Goal: Task Accomplishment & Management: Complete application form

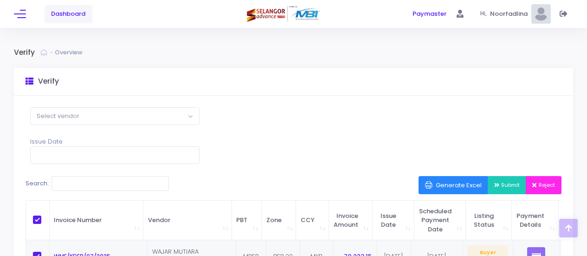
select select "50"
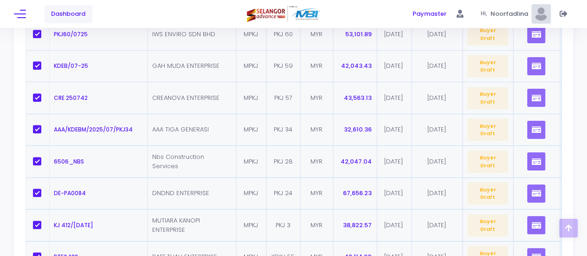
scroll to position [241, 0]
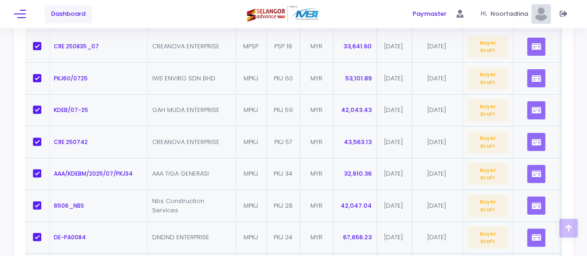
click at [67, 12] on span "Dashboard" at bounding box center [68, 13] width 34 height 9
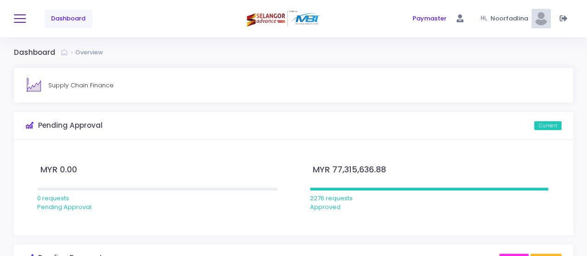
click at [19, 17] on button at bounding box center [20, 19] width 12 height 12
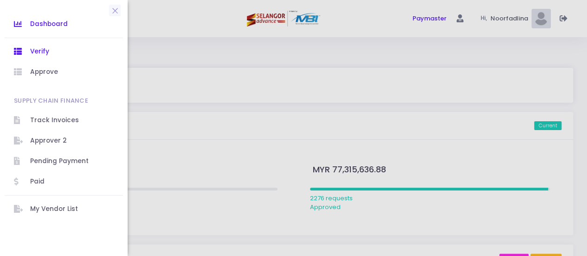
click at [44, 53] on span "Verify" at bounding box center [72, 51] width 84 height 12
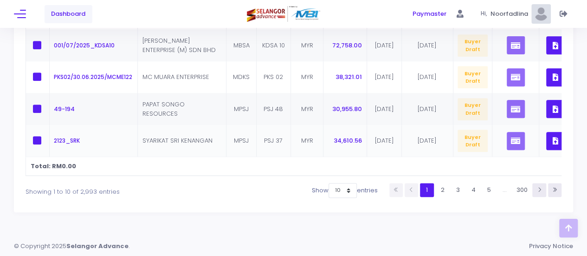
scroll to position [409, 0]
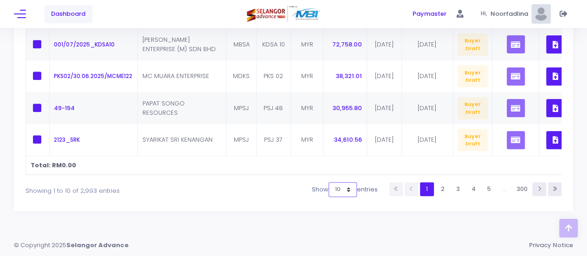
click at [348, 189] on select "10 25 50 100" at bounding box center [343, 189] width 28 height 15
select select "100"
click at [332, 197] on select "10 25 50 100" at bounding box center [343, 189] width 28 height 15
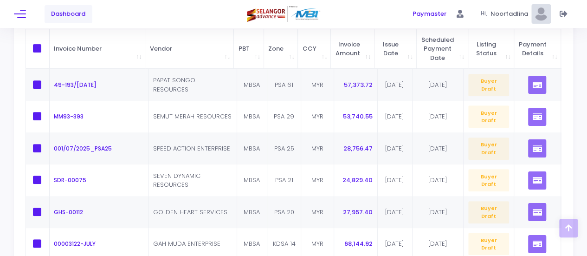
scroll to position [130, 0]
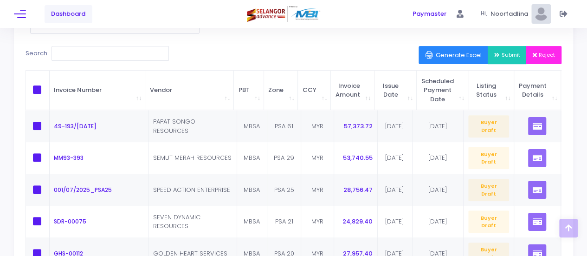
click at [37, 86] on span at bounding box center [37, 89] width 8 height 8
click at [47, 86] on input "checkbox" at bounding box center [50, 88] width 6 height 6
checkbox input "true"
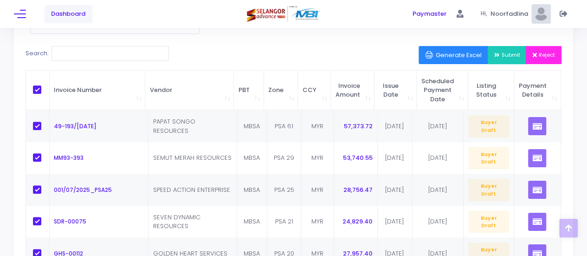
checkbox input "true"
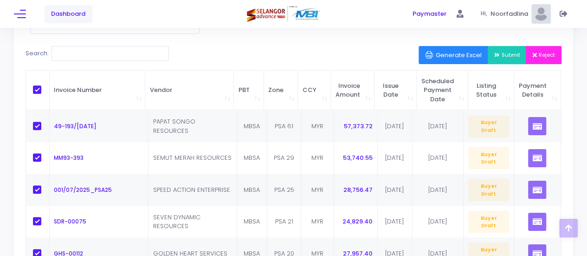
checkbox input "true"
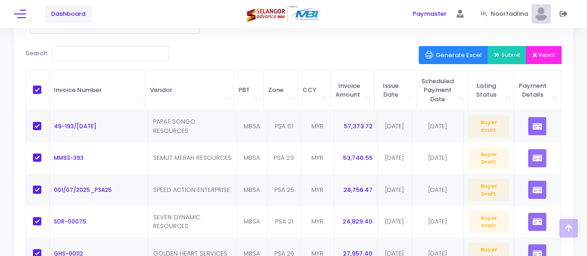
checkbox input "true"
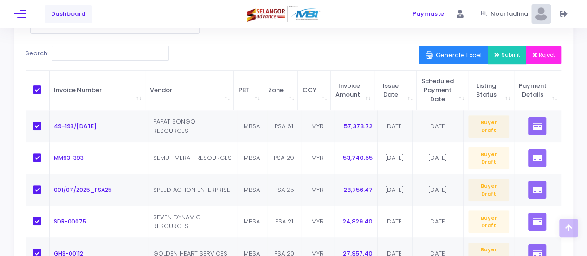
checkbox input "true"
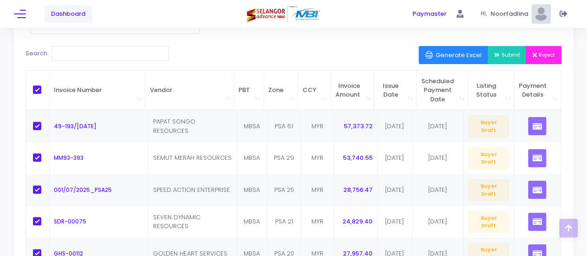
checkbox input "true"
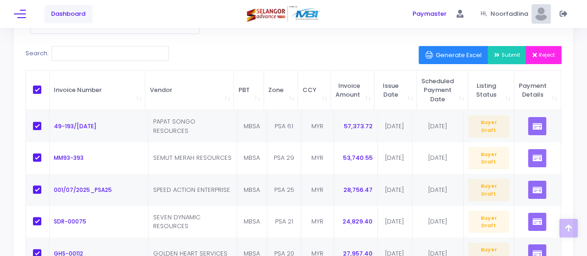
checkbox input "true"
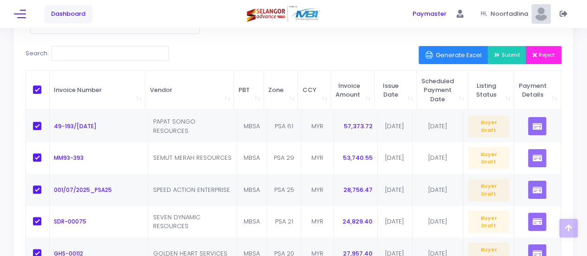
checkbox input "true"
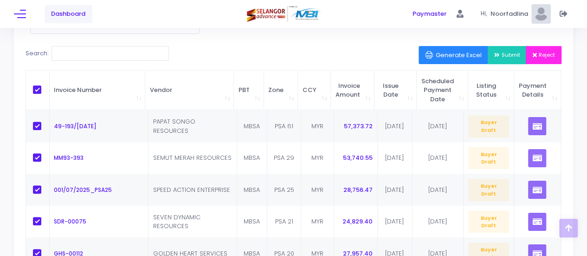
checkbox input "true"
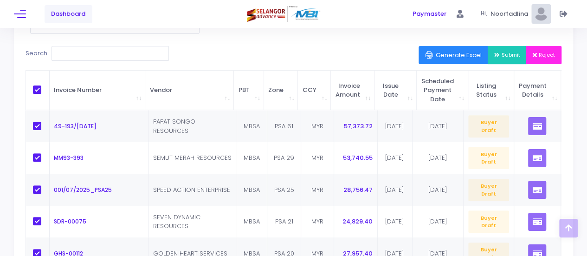
checkbox input "true"
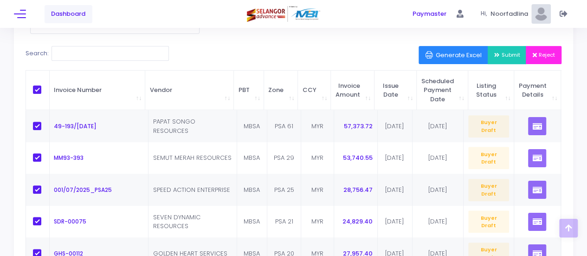
checkbox input "true"
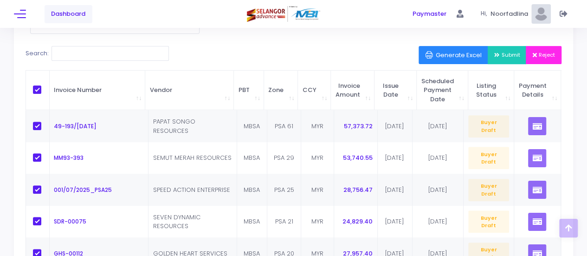
checkbox input "true"
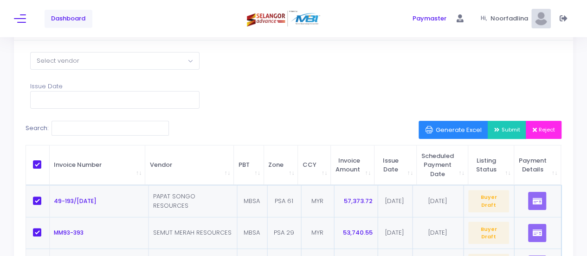
scroll to position [0, 0]
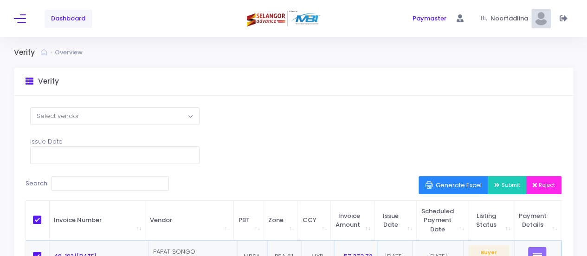
click at [507, 182] on span "Submit" at bounding box center [507, 184] width 26 height 7
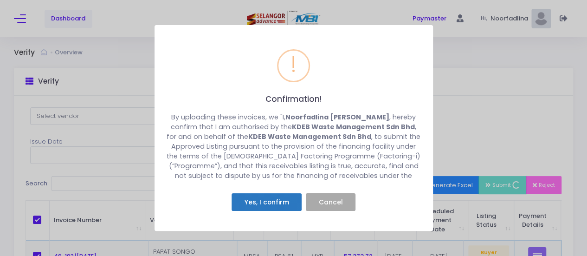
click at [274, 201] on button "Yes, I confirm" at bounding box center [267, 202] width 70 height 18
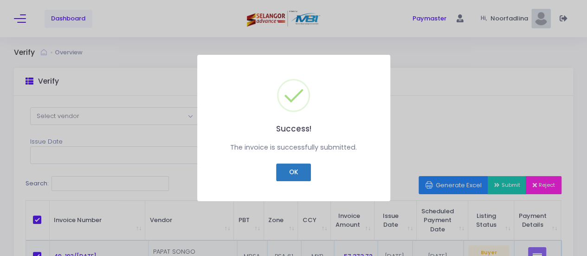
click at [291, 172] on button "OK" at bounding box center [293, 172] width 35 height 18
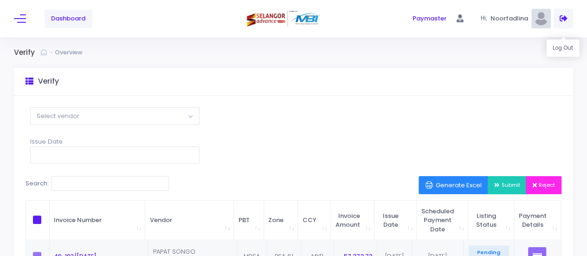
click at [564, 19] on icon at bounding box center [564, 19] width 8 height 0
